Goal: Find specific page/section: Find specific page/section

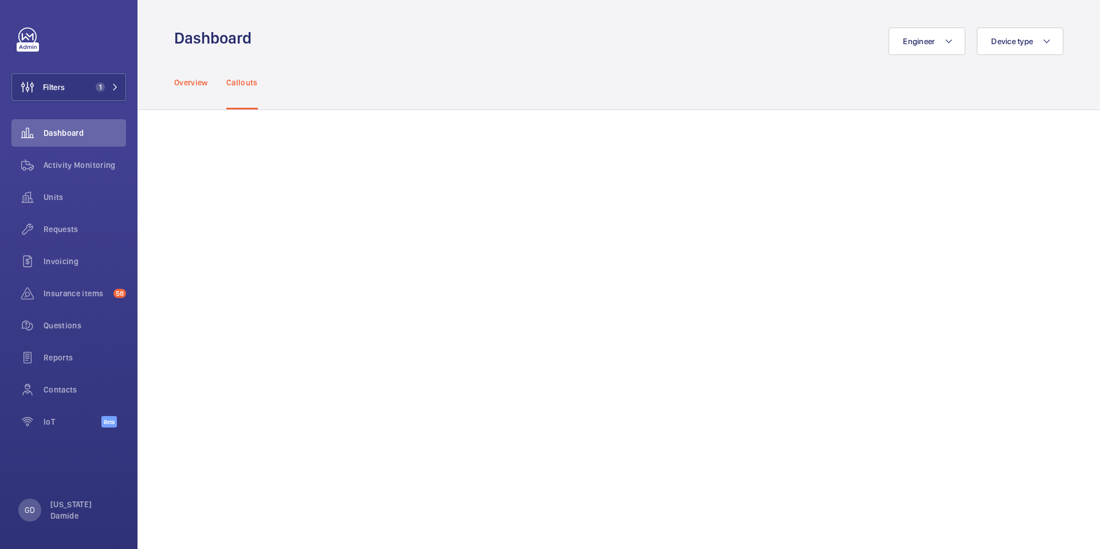
click at [202, 77] on p "Overview" at bounding box center [191, 82] width 34 height 11
click at [245, 81] on p "Callouts" at bounding box center [242, 82] width 32 height 11
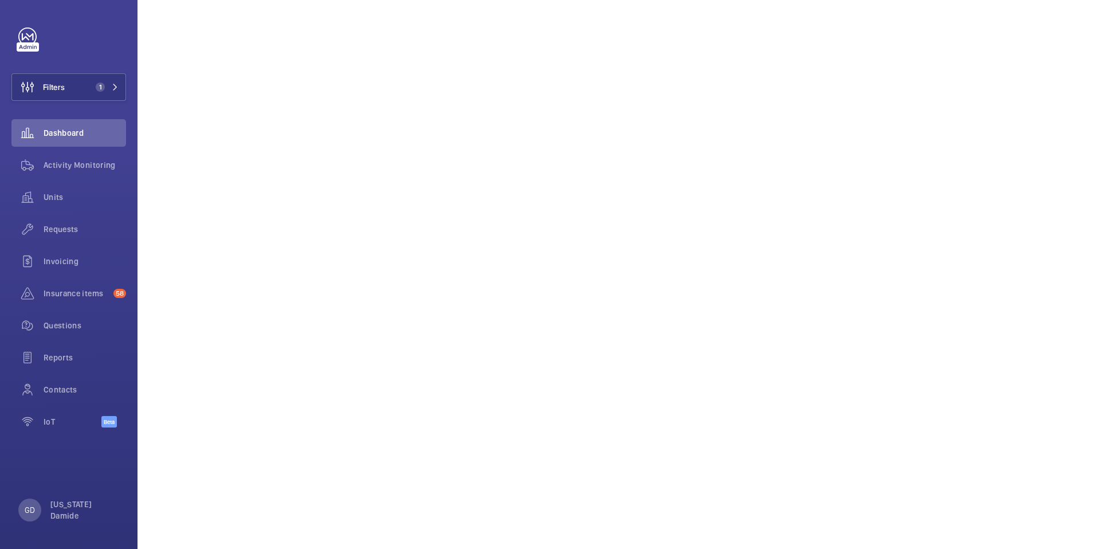
scroll to position [178, 0]
click at [115, 89] on mat-icon at bounding box center [115, 87] width 7 height 7
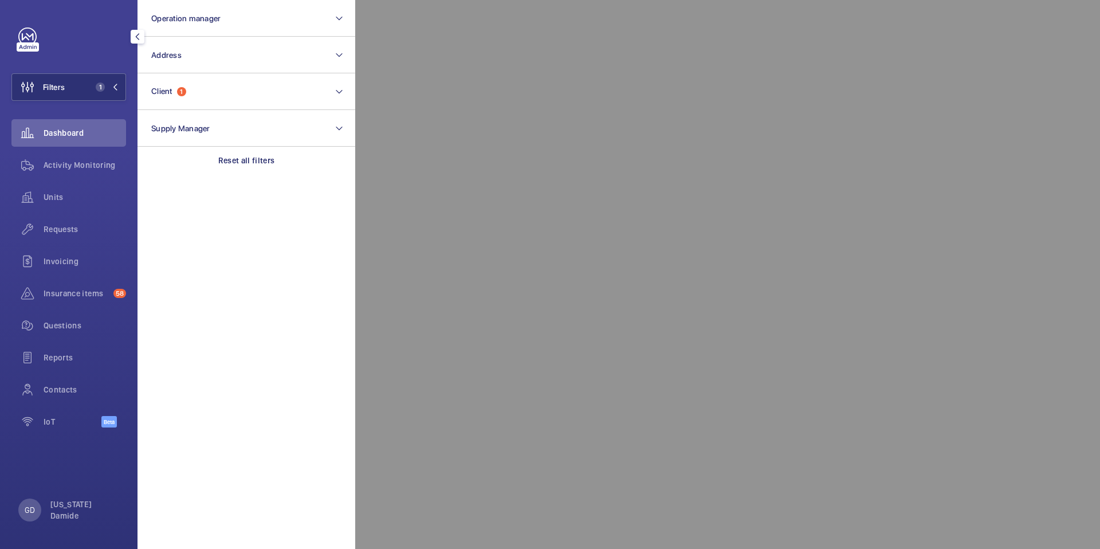
click at [409, 120] on div at bounding box center [905, 274] width 1100 height 549
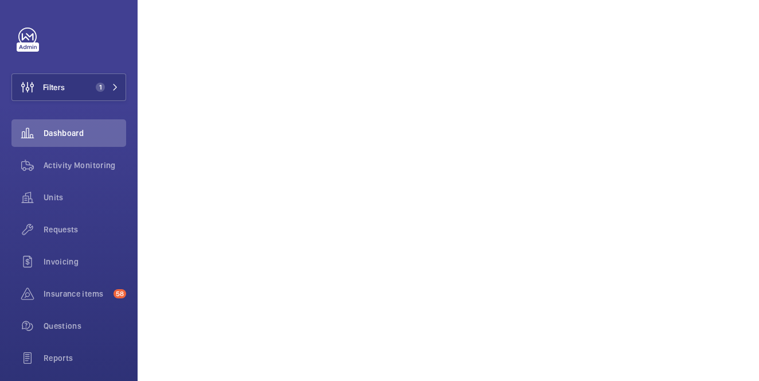
scroll to position [214, 0]
